Goal: Information Seeking & Learning: Learn about a topic

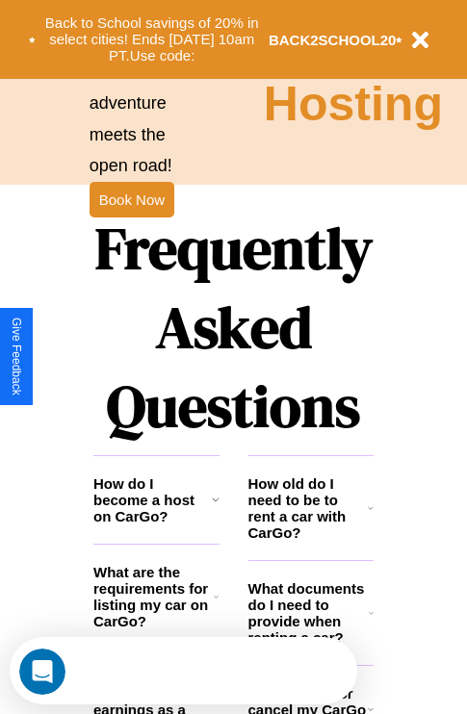
scroll to position [2332, 0]
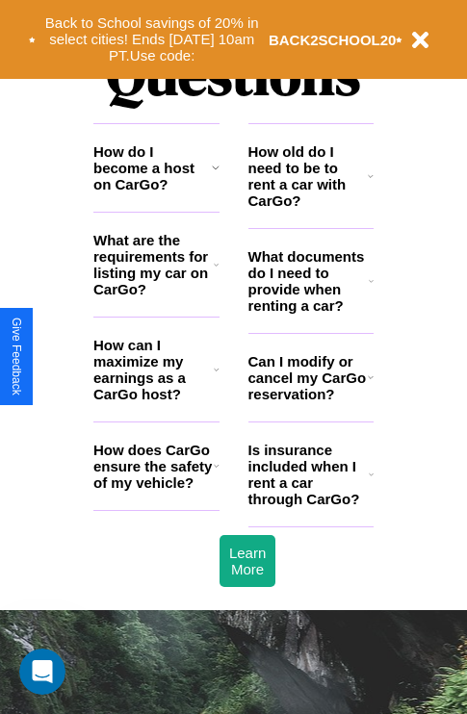
click at [310, 402] on h3 "Can I modify or cancel my CarGo reservation?" at bounding box center [307, 377] width 119 height 49
click at [371, 482] on icon at bounding box center [371, 474] width 5 height 15
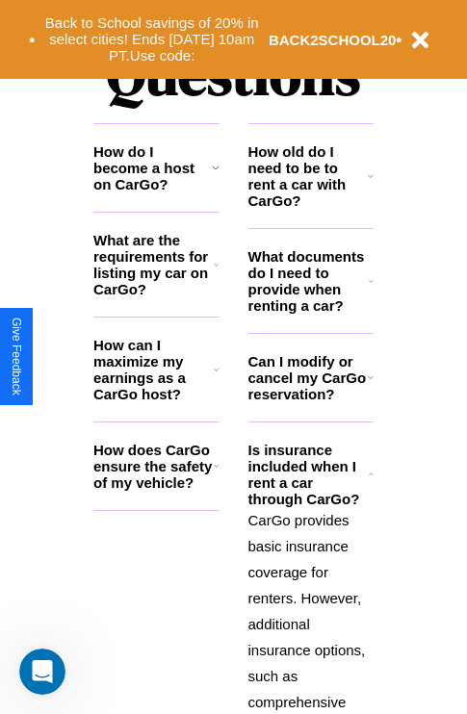
click at [310, 207] on h3 "How old do I need to be to rent a car with CarGo?" at bounding box center [308, 175] width 120 height 65
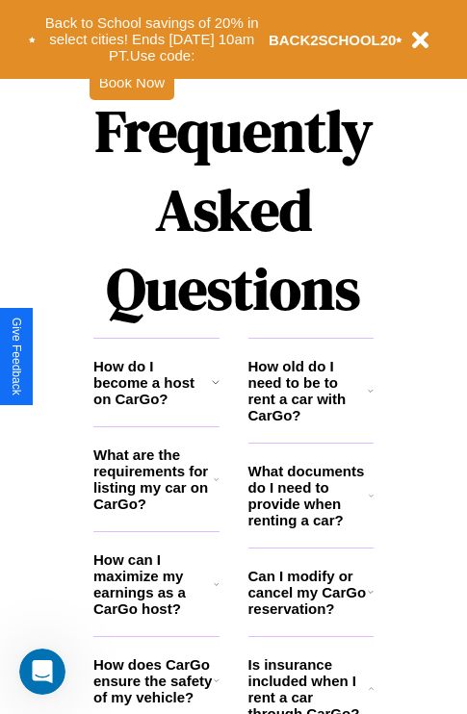
scroll to position [1653, 0]
